Goal: Task Accomplishment & Management: Complete application form

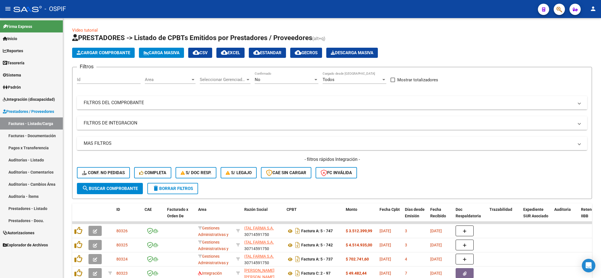
click at [94, 178] on div "- filtros rápidos Integración - Conf. no pedidas Completa S/ Doc Resp. S/ legaj…" at bounding box center [332, 169] width 511 height 27
click at [95, 177] on button "Conf. no pedidas" at bounding box center [103, 172] width 53 height 11
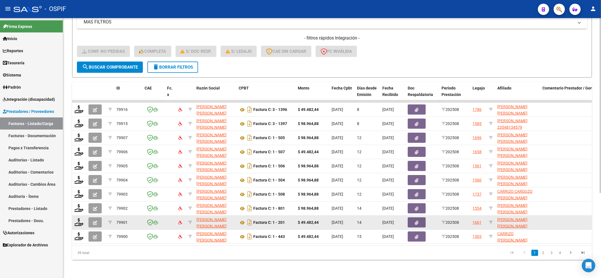
scroll to position [126, 0]
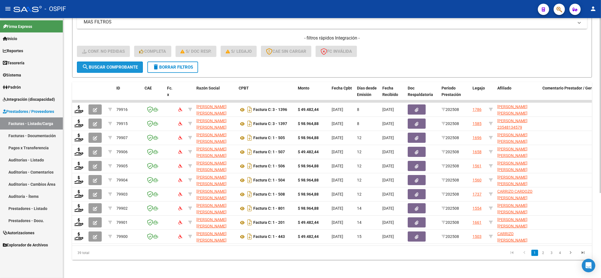
click at [118, 65] on span "search Buscar Comprobante" at bounding box center [110, 67] width 56 height 5
click at [85, 65] on button "search Buscar Comprobante" at bounding box center [110, 66] width 66 height 11
click at [106, 65] on span "search Buscar Comprobante" at bounding box center [110, 67] width 56 height 5
click at [40, 102] on span "Integración (discapacidad)" at bounding box center [29, 99] width 52 height 6
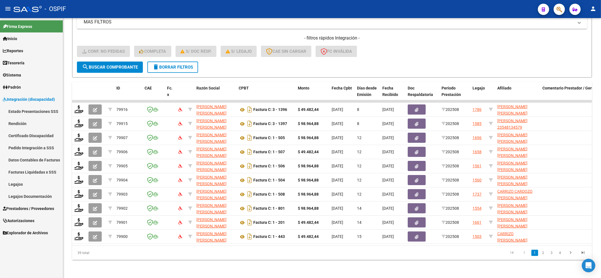
click at [37, 133] on link "Certificado Discapacidad" at bounding box center [31, 135] width 63 height 12
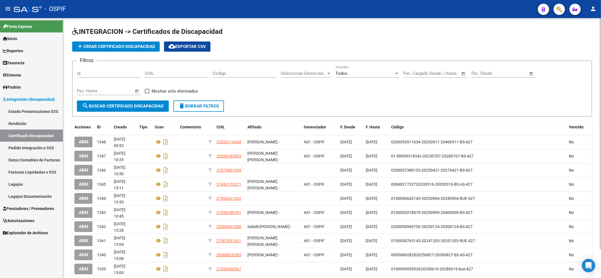
click at [118, 44] on span "add Crear Certificado Discapacidad" at bounding box center [116, 46] width 79 height 5
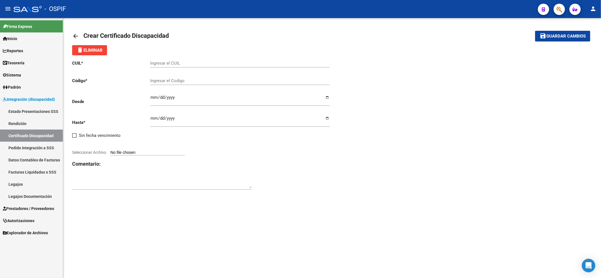
click at [184, 63] on input "Ingresar el CUIL" at bounding box center [240, 63] width 180 height 5
paste input "20-55034268-6"
type input "20-55034268-6"
click at [182, 83] on input "Ingresar el Codigo" at bounding box center [240, 80] width 180 height 5
paste input "G-02-00055034268-20220913-20260913-BS AS-427"
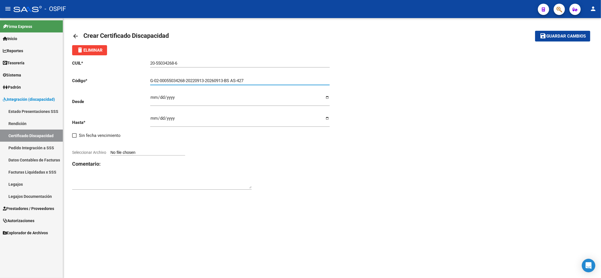
click at [153, 78] on input "G-02-00055034268-20220913-20260913-BS AS-427" at bounding box center [240, 80] width 180 height 5
type input "02-00055034268-20220913-20260913-BS AS-427"
type input "[DATE]"
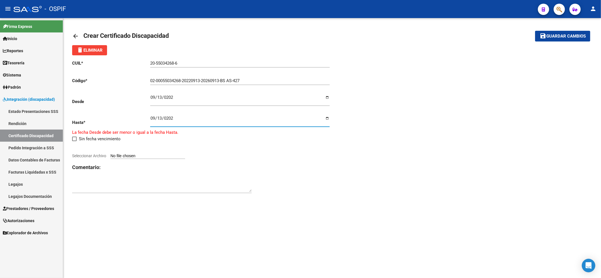
type input "[DATE]"
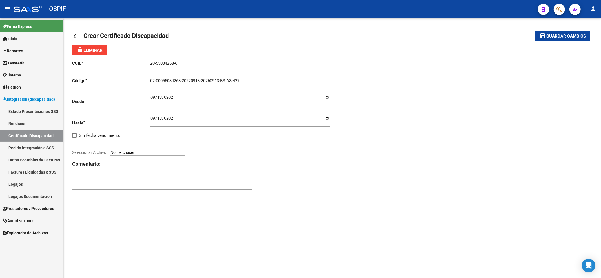
click at [127, 150] on div "CUIL * 20-55034268-6 Ingresar el CUIL Código * 02-00055034268-20220913-20260913…" at bounding box center [202, 125] width 260 height 140
click at [127, 151] on input "Seleccionar Archivo" at bounding box center [148, 152] width 75 height 5
type input "C:\fakepath\2026.jpg"
click at [576, 38] on span "Guardar cambios" at bounding box center [566, 36] width 39 height 5
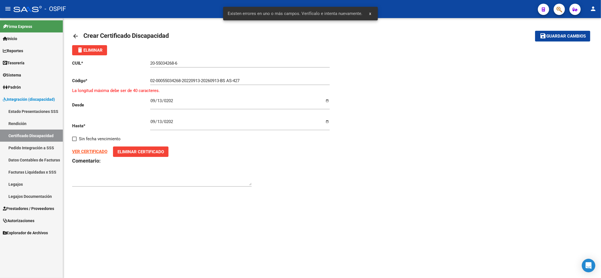
click at [235, 82] on input "02-00055034268-20220913-20260913-BS AS-427" at bounding box center [240, 80] width 180 height 5
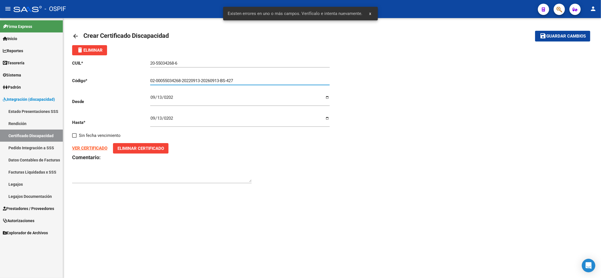
type input "02-00055034268-20220913-20260913-BS-427"
click at [563, 32] on button "save Guardar cambios" at bounding box center [562, 36] width 55 height 10
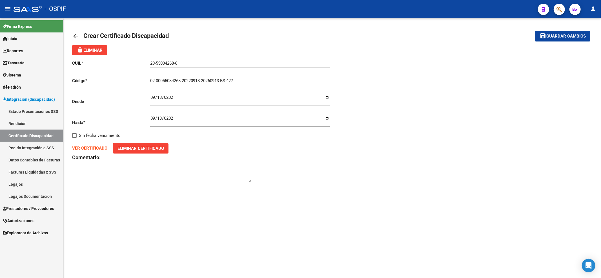
click at [37, 134] on link "Certificado Discapacidad" at bounding box center [31, 135] width 63 height 12
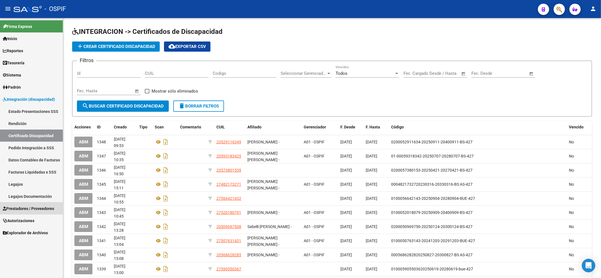
click at [29, 206] on span "Prestadores / Proveedores" at bounding box center [28, 208] width 51 height 6
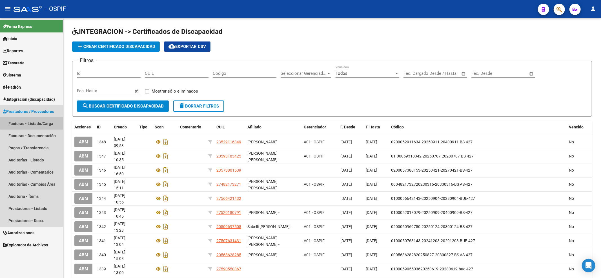
click at [40, 121] on link "Facturas - Listado/Carga" at bounding box center [31, 123] width 63 height 12
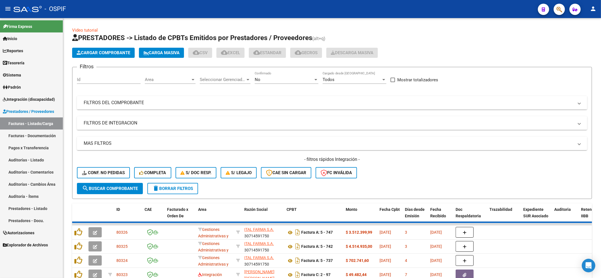
click at [119, 176] on button "Conf. no pedidas" at bounding box center [103, 172] width 53 height 11
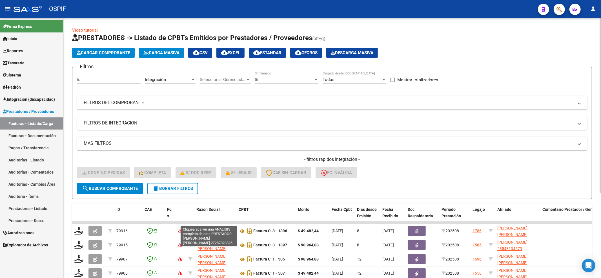
scroll to position [75, 0]
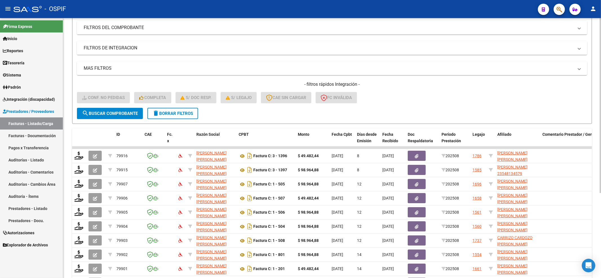
click at [88, 104] on div "- filtros rápidos Integración - Conf. no pedidas Completa S/ Doc Resp. S/ legaj…" at bounding box center [332, 94] width 511 height 27
click at [90, 116] on button "search Buscar Comprobante" at bounding box center [110, 113] width 66 height 11
click at [155, 118] on button "delete Borrar Filtros" at bounding box center [172, 113] width 51 height 11
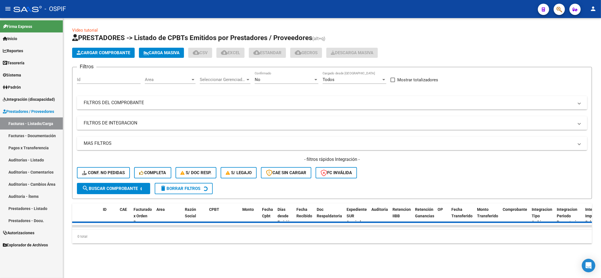
scroll to position [0, 0]
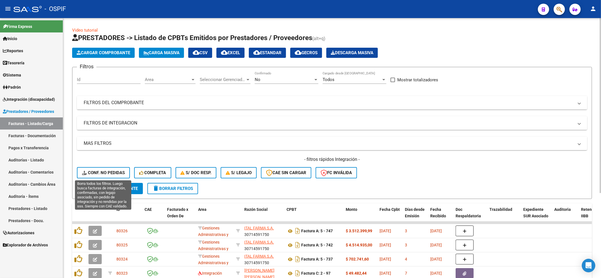
drag, startPoint x: 98, startPoint y: 175, endPoint x: 102, endPoint y: 171, distance: 5.6
click at [97, 178] on div "- filtros rápidos Integración - Conf. no pedidas Completa S/ Doc Resp. S/ legaj…" at bounding box center [332, 169] width 511 height 27
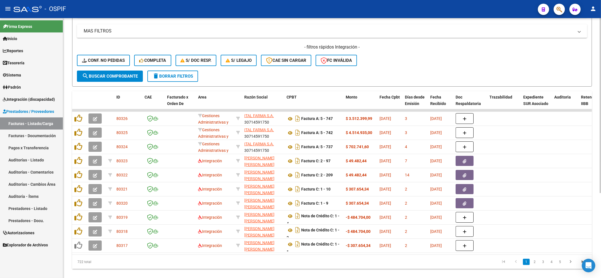
scroll to position [113, 0]
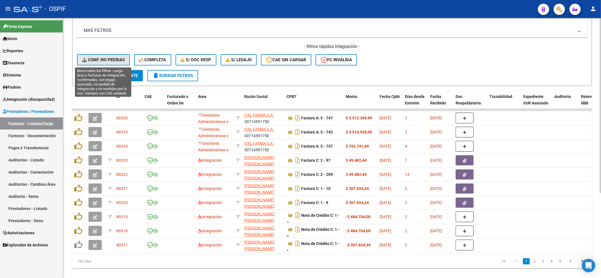
click at [101, 60] on span "Conf. no pedidas" at bounding box center [103, 59] width 43 height 5
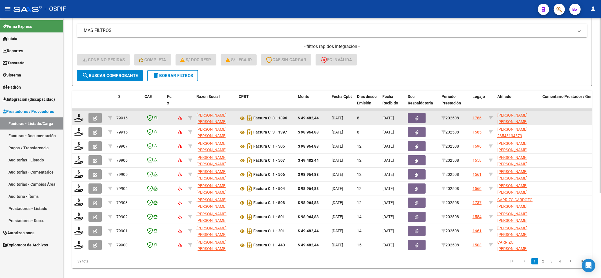
click at [86, 117] on datatable-body-cell at bounding box center [79, 118] width 14 height 14
click at [74, 116] on datatable-body-cell at bounding box center [79, 118] width 14 height 14
click at [80, 117] on icon at bounding box center [78, 118] width 9 height 8
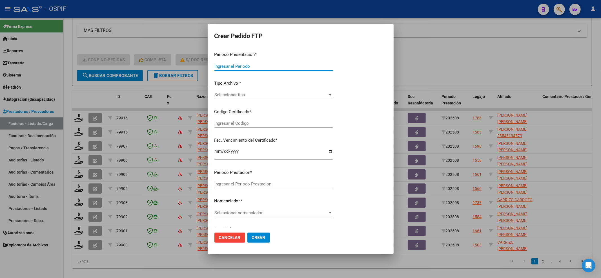
type input "202508"
type input "$ 49.482,44"
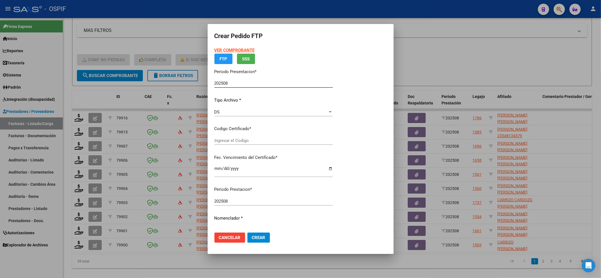
type input "02-00053391538-20240827-20290827-BS AS"
type input "[DATE]"
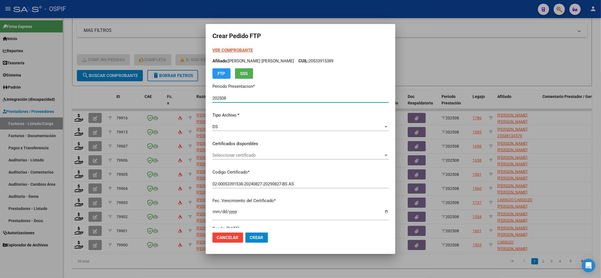
drag, startPoint x: 259, startPoint y: 148, endPoint x: 258, endPoint y: 154, distance: 5.7
click at [259, 150] on div "VER COMPROBANTE ARCA [PERSON_NAME] Afiliado: [PERSON_NAME] [PERSON_NAME] CUIL: …" at bounding box center [301, 139] width 176 height 184
click at [257, 155] on span "Seleccionar certificado" at bounding box center [298, 155] width 171 height 5
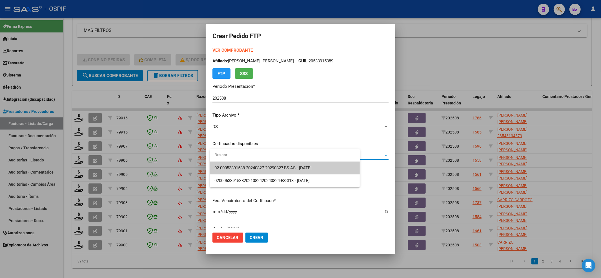
click at [255, 165] on span "02-00053391538-20240827-20290827-BS AS - [DATE]" at bounding box center [264, 167] width 98 height 5
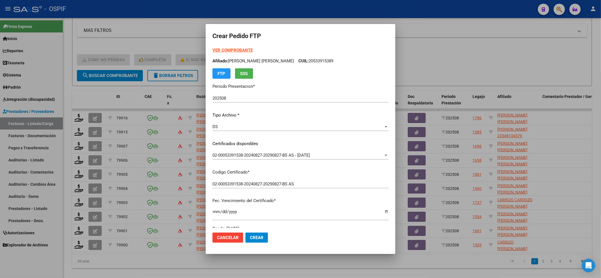
click at [228, 52] on strong "VER COMPROBANTE" at bounding box center [233, 50] width 40 height 5
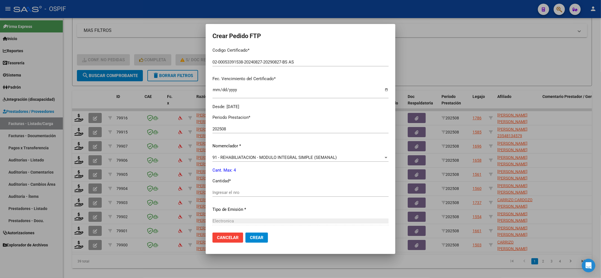
scroll to position [150, 0]
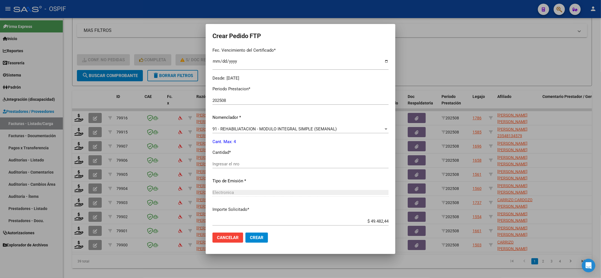
click at [235, 164] on input "Ingresar el nro" at bounding box center [301, 163] width 176 height 5
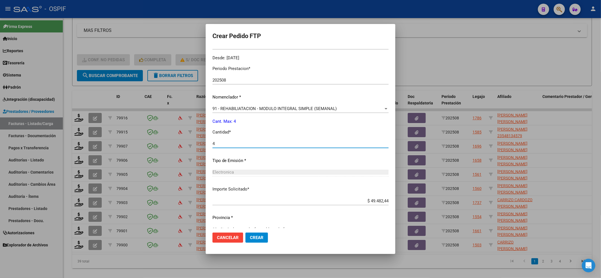
scroll to position [182, 0]
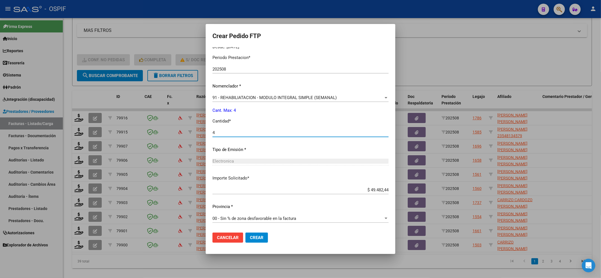
type input "4"
click at [263, 233] on button "Crear" at bounding box center [257, 237] width 23 height 10
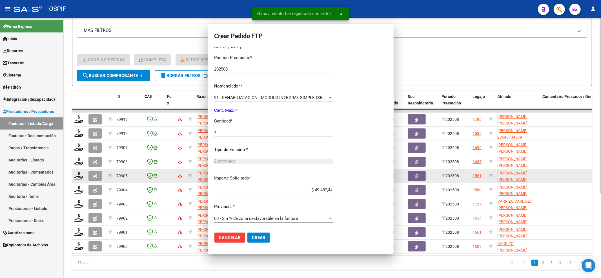
scroll to position [0, 0]
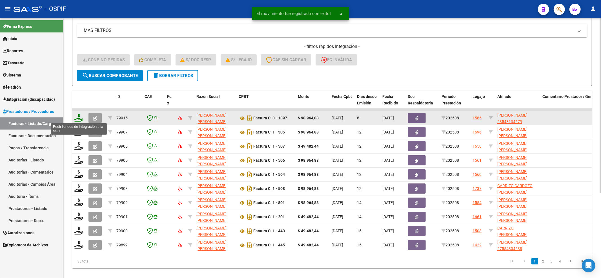
click at [76, 118] on icon at bounding box center [78, 118] width 9 height 8
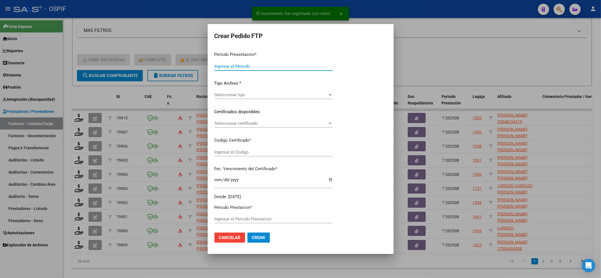
type input "202508"
type input "$ 98.964,88"
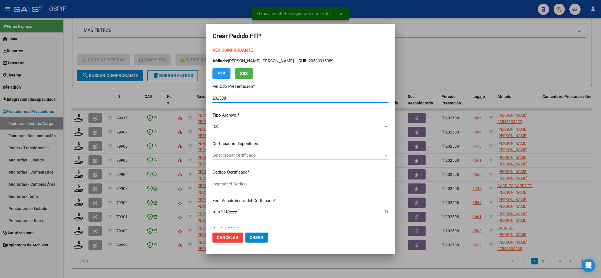
type input "ARG02-00054813457-20240118-20290118-HOS"
type input "[DATE]"
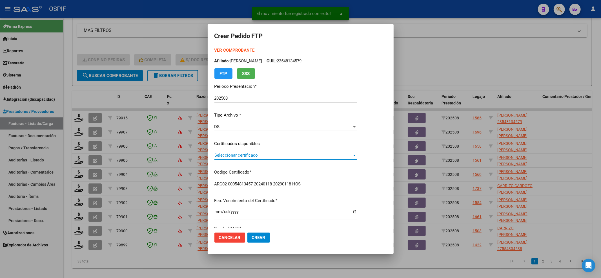
click at [252, 153] on span "Seleccionar certificado" at bounding box center [284, 155] width 138 height 5
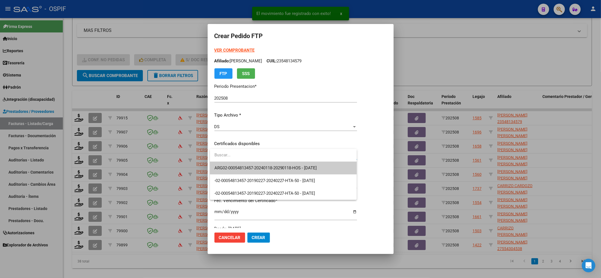
click at [245, 164] on span "ARG02-00054813457-20240118-20290118-HOS - [DATE]" at bounding box center [284, 168] width 138 height 13
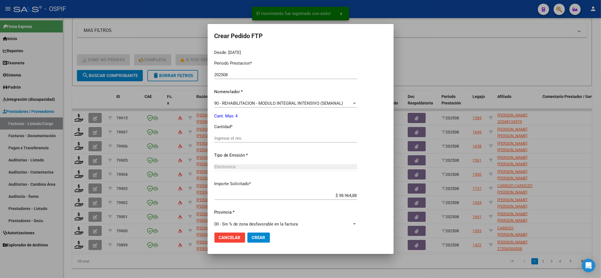
scroll to position [182, 0]
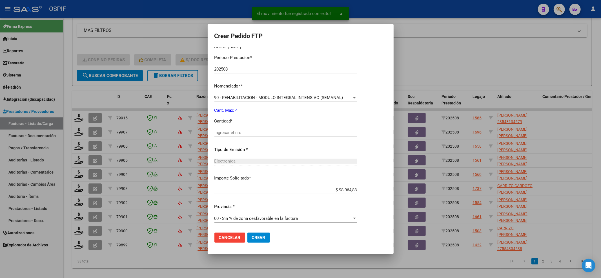
click at [233, 126] on div "Periodo Prestacion * 202508 Ingresar el Periodo Prestacion Nomenclador * 90 - R…" at bounding box center [286, 139] width 143 height 178
click at [233, 131] on input "Ingresar el nro" at bounding box center [286, 132] width 143 height 5
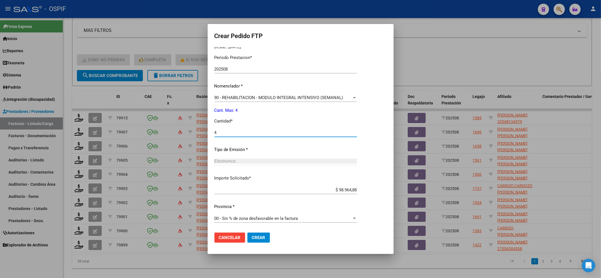
type input "4"
click at [261, 239] on span "Crear" at bounding box center [259, 237] width 14 height 5
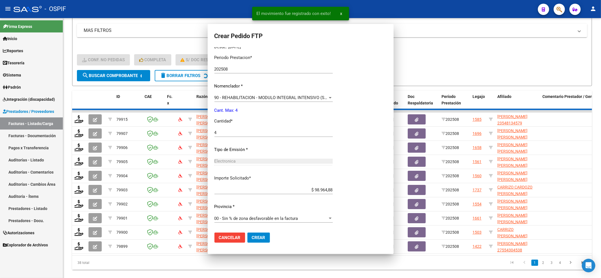
scroll to position [0, 0]
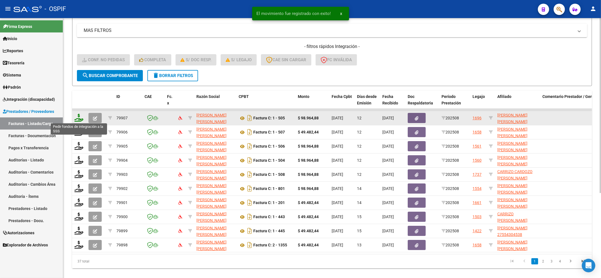
click at [80, 118] on icon at bounding box center [78, 118] width 9 height 8
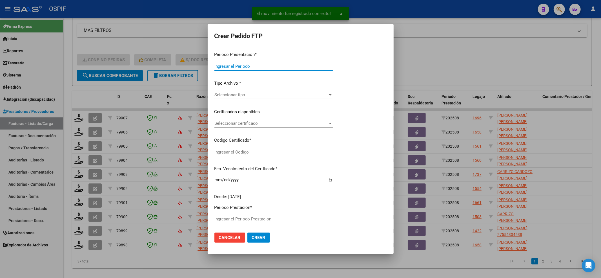
type input "202508"
type input "$ 98.964,88"
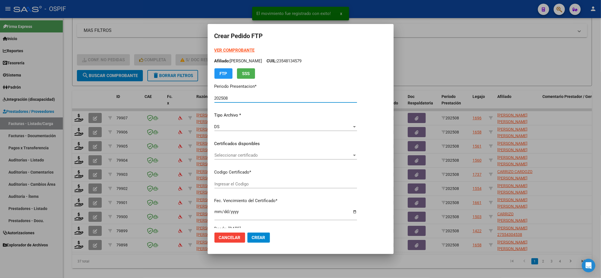
type input "0200055568360-20230313-20250313-bs-427"
type input "[DATE]"
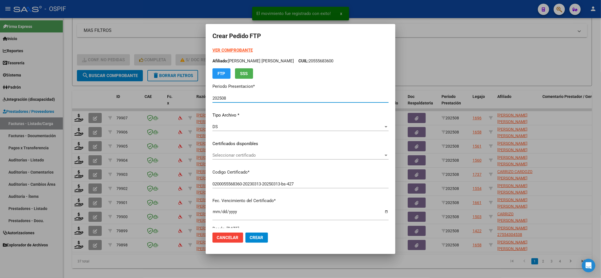
click at [236, 145] on p "Certificados disponibles" at bounding box center [301, 143] width 176 height 6
click at [236, 150] on div "VER COMPROBANTE ARCA [PERSON_NAME] Afiliado: [PERSON_NAME] [PERSON_NAME]: 20555…" at bounding box center [301, 139] width 176 height 184
click at [239, 158] on div "Seleccionar certificado Seleccionar certificado" at bounding box center [301, 155] width 176 height 8
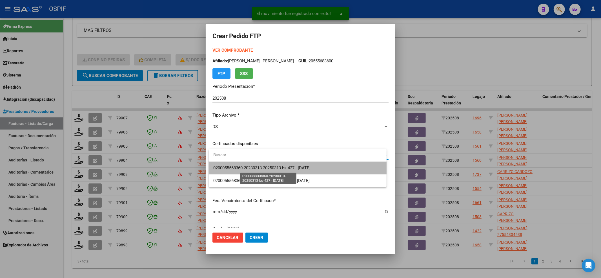
click at [239, 168] on span "0200055568360-20230313-20250313-bs-427 - [DATE]" at bounding box center [261, 167] width 97 height 5
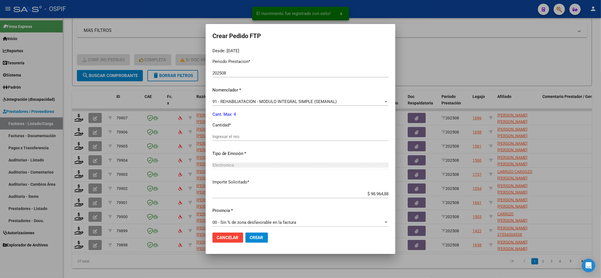
scroll to position [182, 0]
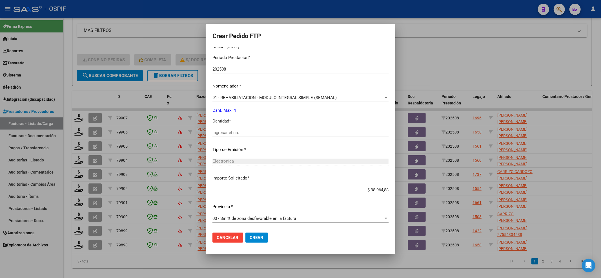
click at [241, 134] on input "Ingresar el nro" at bounding box center [301, 132] width 176 height 5
type input "4"
click at [257, 239] on span "Crear" at bounding box center [257, 237] width 14 height 5
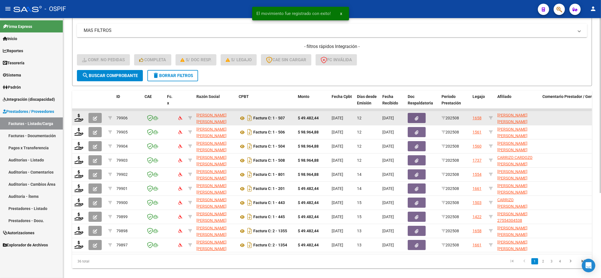
click at [81, 121] on datatable-body-cell at bounding box center [79, 118] width 14 height 14
click at [81, 118] on icon at bounding box center [78, 118] width 9 height 8
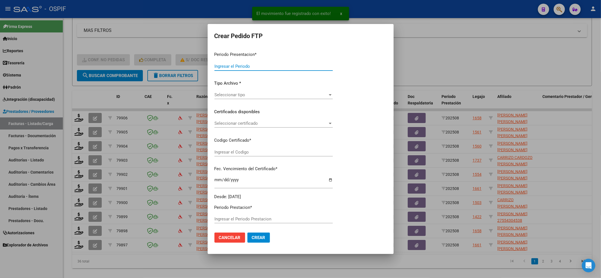
type input "202508"
type input "$ 49.482,44"
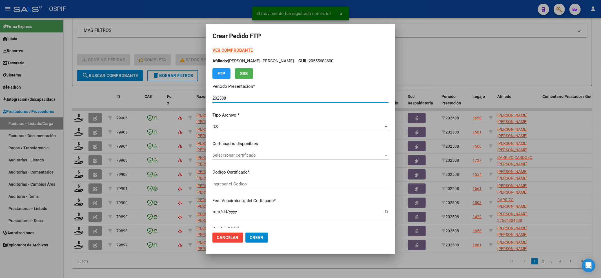
type input "010005721860720220726-20250726-BS-427"
type input "[DATE]"
click at [251, 153] on span "Seleccionar certificado" at bounding box center [298, 155] width 171 height 5
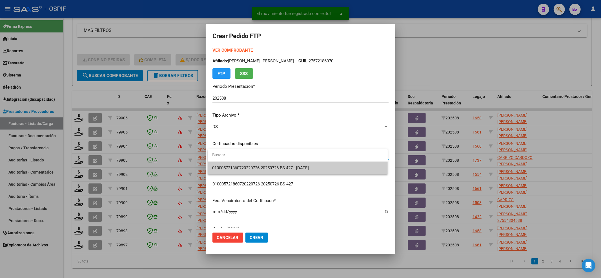
click at [251, 160] on input "dropdown search" at bounding box center [298, 155] width 180 height 13
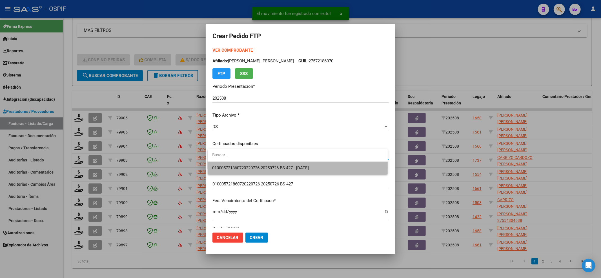
click at [251, 163] on span "010005721860720220726-20250726-BS-427 - [DATE]" at bounding box center [297, 168] width 171 height 13
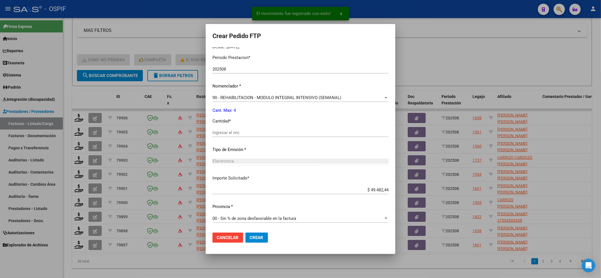
click at [241, 135] on div "Ingresar el nro" at bounding box center [301, 132] width 176 height 8
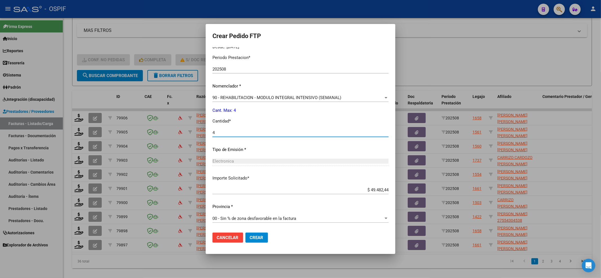
type input "4"
click at [269, 235] on mat-dialog-actions "Cancelar Crear" at bounding box center [301, 237] width 176 height 19
click at [258, 237] on span "Crear" at bounding box center [257, 237] width 14 height 5
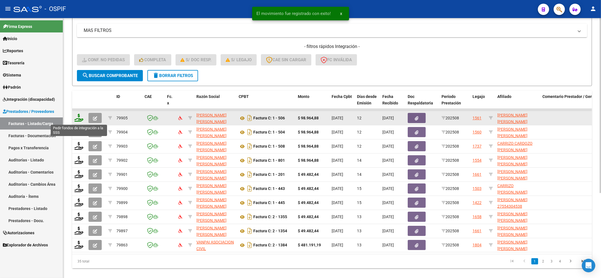
click at [78, 116] on icon at bounding box center [78, 118] width 9 height 8
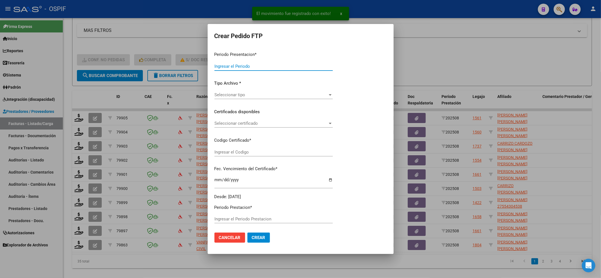
type input "202508"
type input "$ 98.964,88"
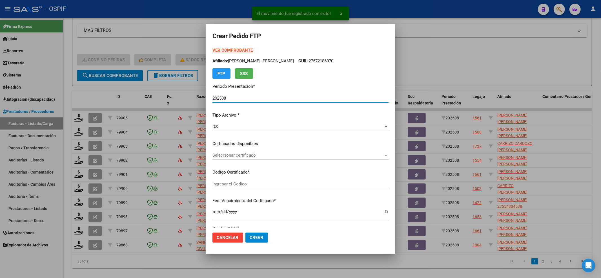
type input "0100052855486-20220817-20250817-BS-427"
type input "[DATE]"
click at [268, 159] on div "Seleccionar certificado Seleccionar certificado" at bounding box center [301, 155] width 176 height 8
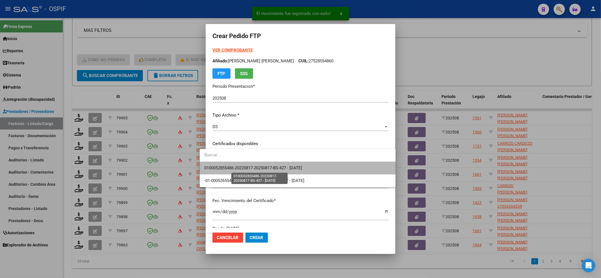
drag, startPoint x: 251, startPoint y: 169, endPoint x: 255, endPoint y: 174, distance: 7.2
click at [251, 169] on span "0100052855486-20220817-20250817-BS-427 - [DATE]" at bounding box center [253, 167] width 98 height 5
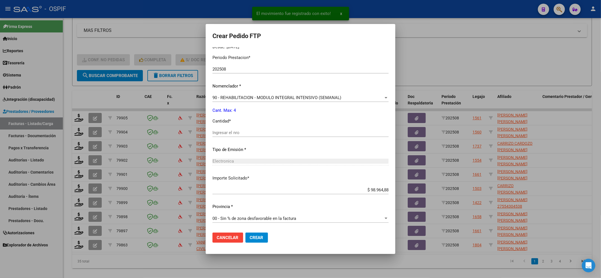
click at [220, 138] on div "Ingresar el nro" at bounding box center [301, 135] width 176 height 14
click at [218, 135] on input "Ingresar el nro" at bounding box center [301, 132] width 176 height 5
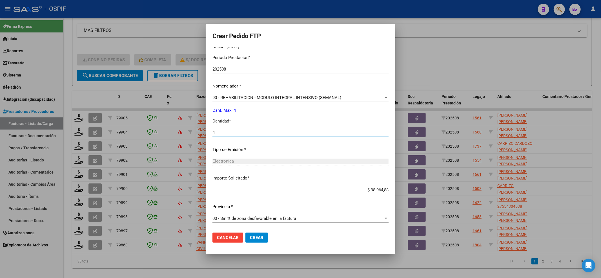
type input "4"
click at [252, 235] on span "Crear" at bounding box center [257, 237] width 14 height 5
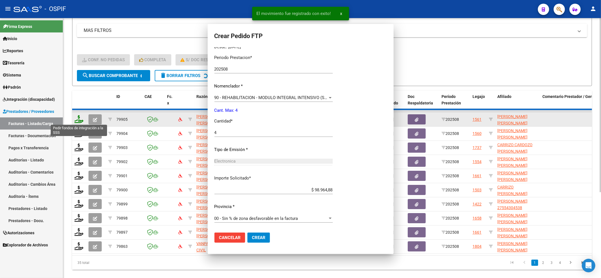
scroll to position [0, 0]
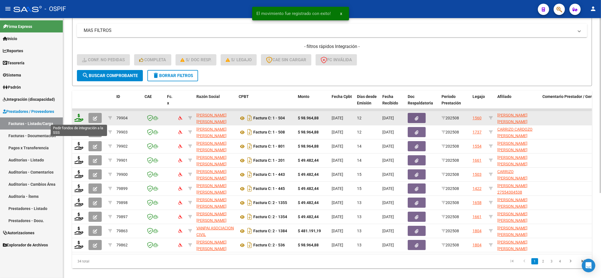
click at [77, 120] on icon at bounding box center [78, 118] width 9 height 8
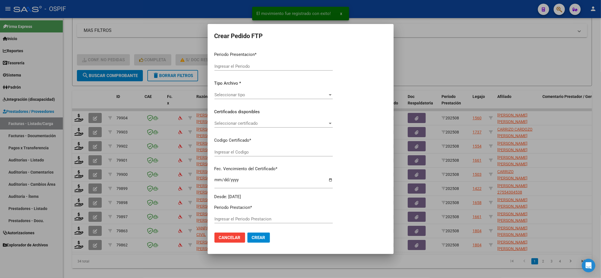
type input "202508"
type input "$ 98.964,88"
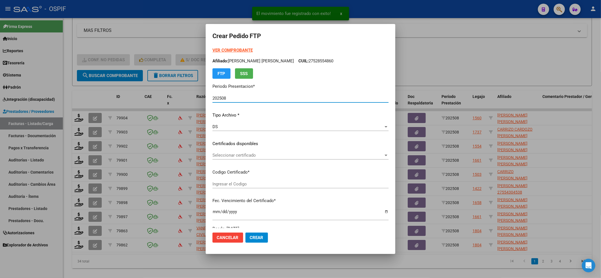
type input "02-00052665883-20220606-20250606-BS-427"
type input "[DATE]"
click at [259, 158] on div "Seleccionar certificado Seleccionar certificado" at bounding box center [301, 155] width 176 height 8
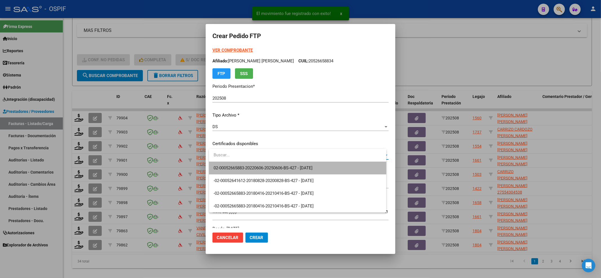
click at [257, 163] on span "02-00052665883-20220606-20250606-BS-427 - [DATE]" at bounding box center [298, 168] width 168 height 13
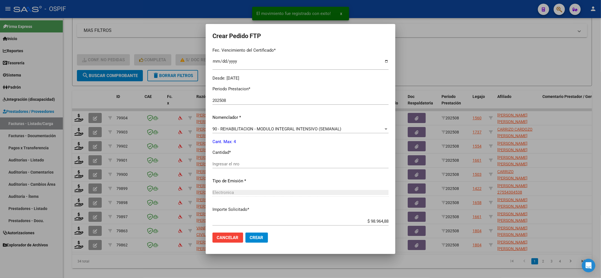
click at [254, 163] on input "Ingresar el nro" at bounding box center [301, 163] width 176 height 5
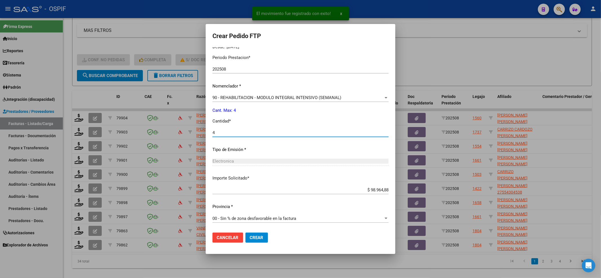
type input "4"
click at [257, 233] on button "Crear" at bounding box center [257, 237] width 23 height 10
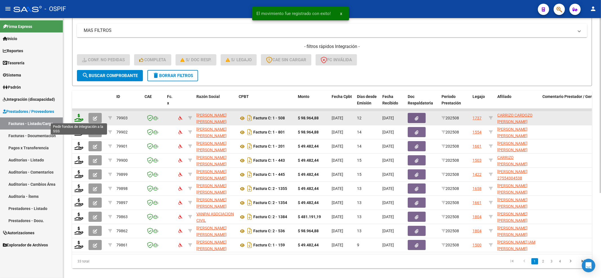
click at [83, 116] on icon at bounding box center [78, 118] width 9 height 8
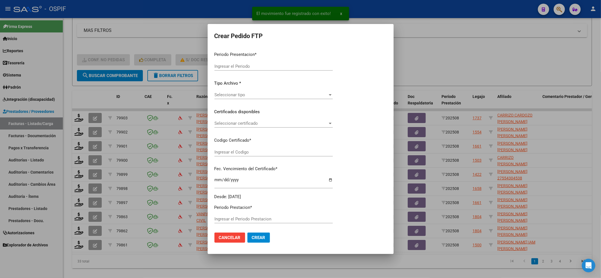
type input "202508"
type input "$ 98.964,88"
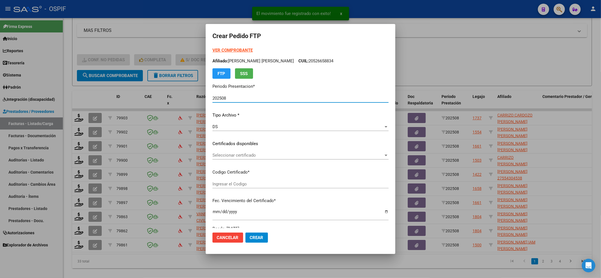
type input "020005105825720240208-20340208-bue-427"
type input "[DATE]"
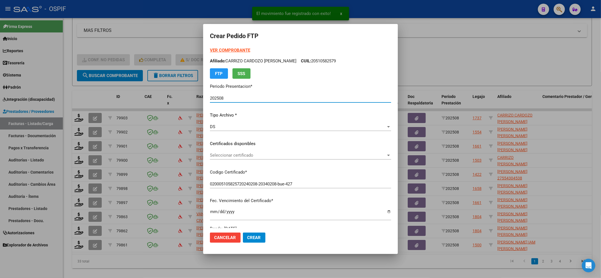
click at [302, 162] on div "Seleccionar certificado Seleccionar certificado" at bounding box center [300, 158] width 181 height 14
click at [299, 155] on span "Seleccionar certificado" at bounding box center [298, 155] width 176 height 5
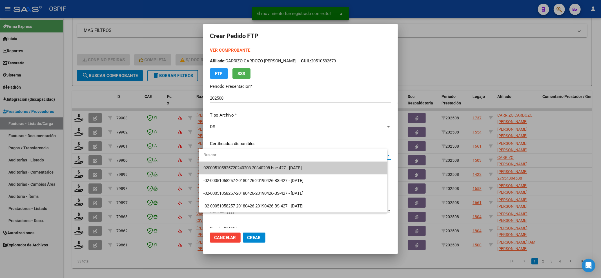
click at [283, 166] on span "020005105825720240208-20340208-bue-427 - [DATE]" at bounding box center [253, 167] width 98 height 5
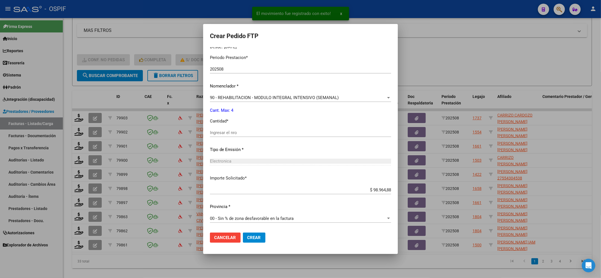
click at [226, 134] on input "Ingresar el nro" at bounding box center [300, 132] width 181 height 5
type input "4"
click at [253, 235] on span "Crear" at bounding box center [255, 237] width 14 height 5
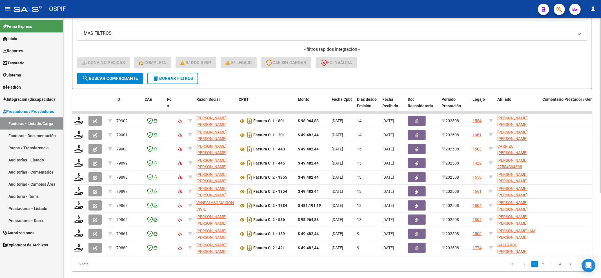
scroll to position [113, 0]
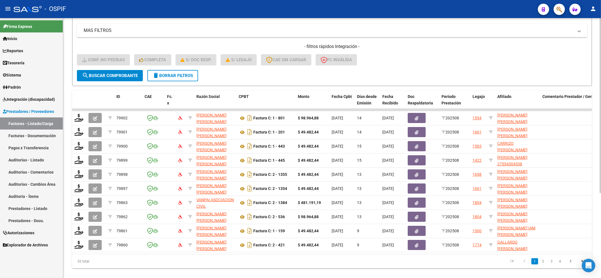
click at [64, 70] on div "Video tutorial PRESTADORES -> Listado de CPBTs Emitidos por Prestadores / Prove…" at bounding box center [332, 95] width 538 height 381
drag, startPoint x: 81, startPoint y: 71, endPoint x: 85, endPoint y: 72, distance: 3.5
click at [81, 71] on button "search Buscar Comprobante" at bounding box center [110, 75] width 66 height 11
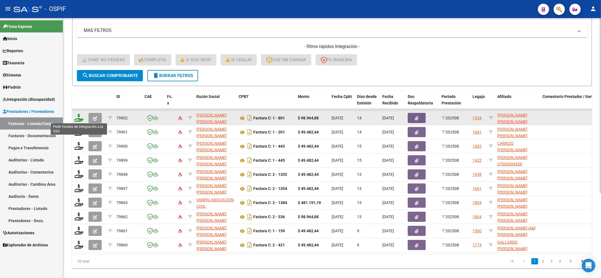
click at [79, 121] on icon at bounding box center [78, 118] width 9 height 8
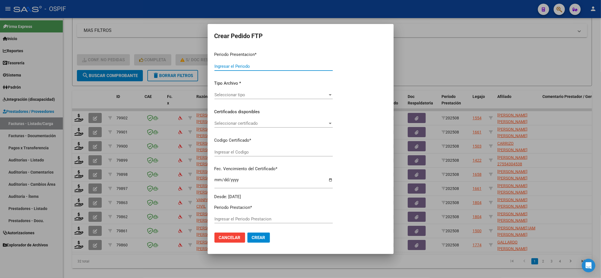
type input "202508"
type input "$ 98.964,88"
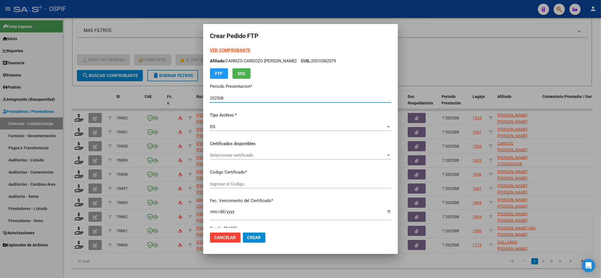
type input "0200056465069-20200204-20260204-MZA-204"
type input "[DATE]"
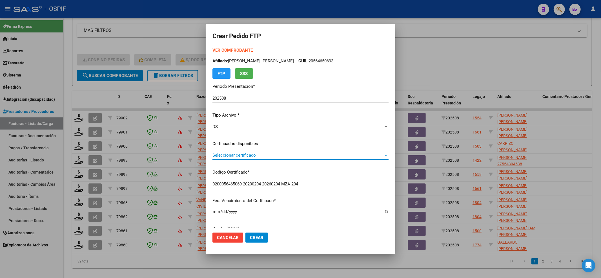
click at [233, 156] on span "Seleccionar certificado" at bounding box center [298, 155] width 171 height 5
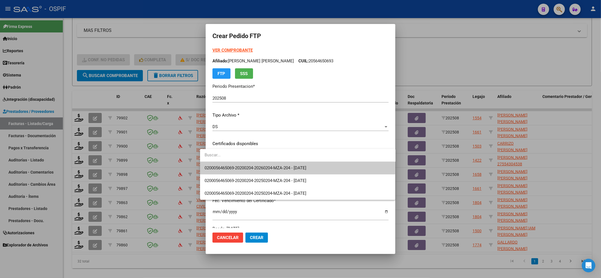
click at [228, 162] on span "0200056465069-20200204-20260204-MZA-204 - [DATE]" at bounding box center [298, 168] width 187 height 13
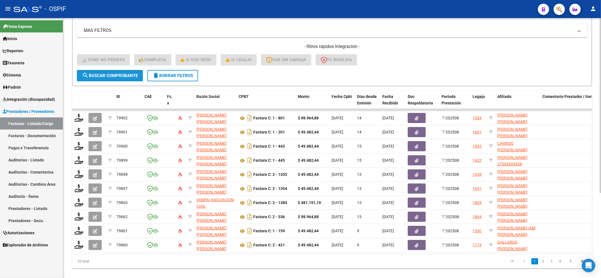
click at [89, 69] on form "Filtros Id Integración Area Seleccionar Gerenciador Seleccionar Gerenciador Si …" at bounding box center [332, 20] width 520 height 132
click at [125, 74] on span "search Buscar Comprobante" at bounding box center [110, 75] width 56 height 5
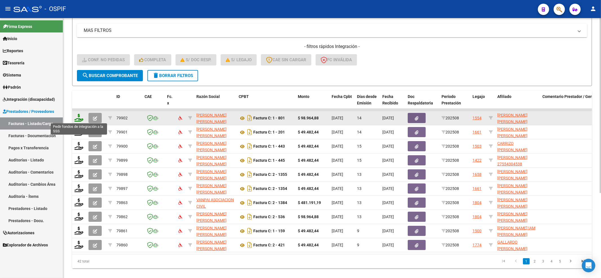
click at [77, 119] on icon at bounding box center [78, 118] width 9 height 8
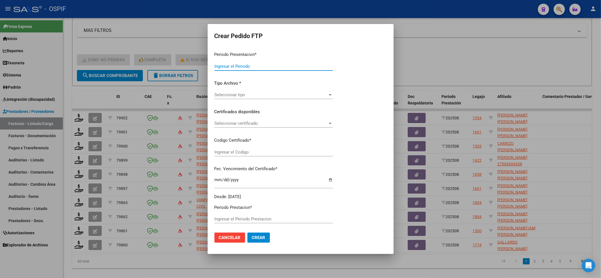
type input "202508"
type input "$ 98.964,88"
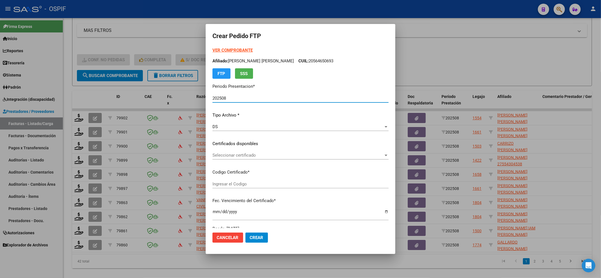
type input "0200056465069-20200204-20260204-MZA-204"
type input "[DATE]"
drag, startPoint x: 234, startPoint y: 58, endPoint x: 232, endPoint y: 48, distance: 9.3
click at [233, 53] on div "VER COMPROBANTE ARCA [PERSON_NAME] Afiliado: [PERSON_NAME] [PERSON_NAME] CUIL: …" at bounding box center [301, 63] width 176 height 32
click at [231, 45] on form "Crear Pedido FTP VER COMPROBANTE ARCA [PERSON_NAME] Afiliado: [PERSON_NAME] [PE…" at bounding box center [301, 139] width 176 height 216
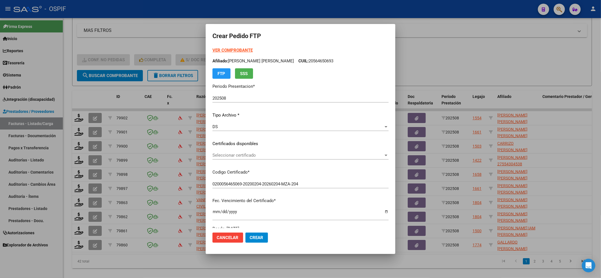
click at [227, 53] on div "VER COMPROBANTE ARCA [PERSON_NAME] Afiliado: [PERSON_NAME] [PERSON_NAME] CUIL: …" at bounding box center [301, 63] width 176 height 32
click at [226, 52] on strong "VER COMPROBANTE" at bounding box center [233, 50] width 40 height 5
drag, startPoint x: 250, startPoint y: 149, endPoint x: 237, endPoint y: 160, distance: 16.8
click at [250, 149] on div "VER COMPROBANTE ARCA [PERSON_NAME] Afiliado: [PERSON_NAME] [PERSON_NAME] CUIL: …" at bounding box center [301, 139] width 176 height 184
drag, startPoint x: 237, startPoint y: 160, endPoint x: 236, endPoint y: 155, distance: 5.8
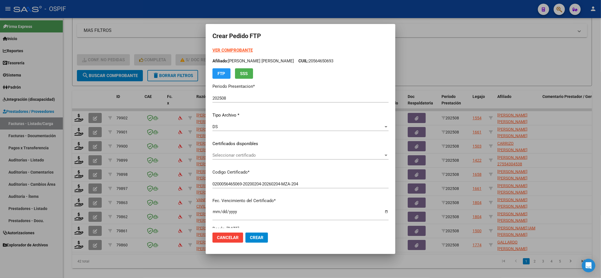
click at [237, 159] on div "Seleccionar certificado Seleccionar certificado" at bounding box center [301, 158] width 176 height 14
click at [236, 155] on span "Seleccionar certificado" at bounding box center [298, 155] width 171 height 5
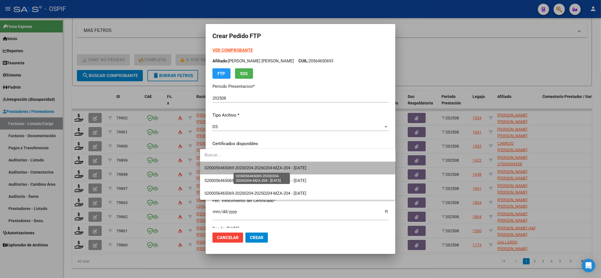
click at [253, 169] on span "0200056465069-20200204-20260204-MZA-204 - [DATE]" at bounding box center [256, 167] width 102 height 5
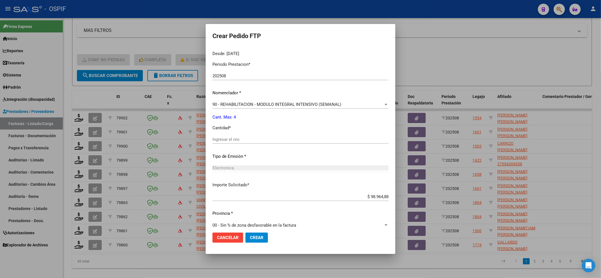
scroll to position [182, 0]
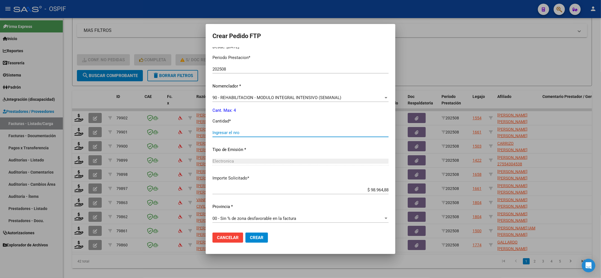
click at [240, 133] on input "Ingresar el nro" at bounding box center [301, 132] width 176 height 5
type input "8"
type input "4"
click at [252, 235] on span "Crear" at bounding box center [257, 237] width 14 height 5
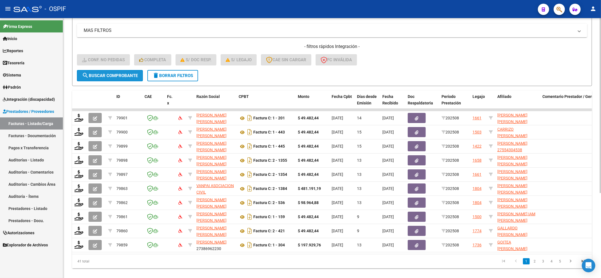
click at [113, 77] on span "search Buscar Comprobante" at bounding box center [110, 75] width 56 height 5
click at [91, 71] on button "search Buscar Comprobante" at bounding box center [110, 75] width 66 height 11
